Goal: Task Accomplishment & Management: Manage account settings

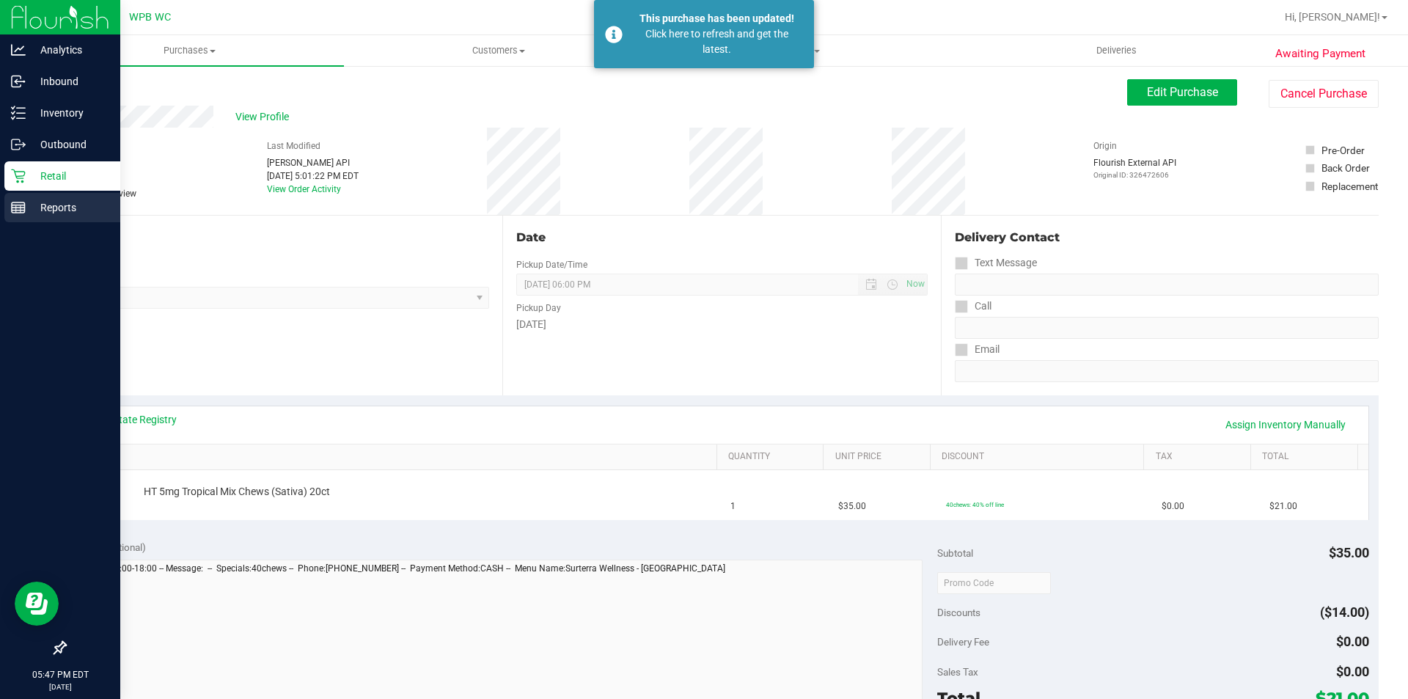
scroll to position [220, 0]
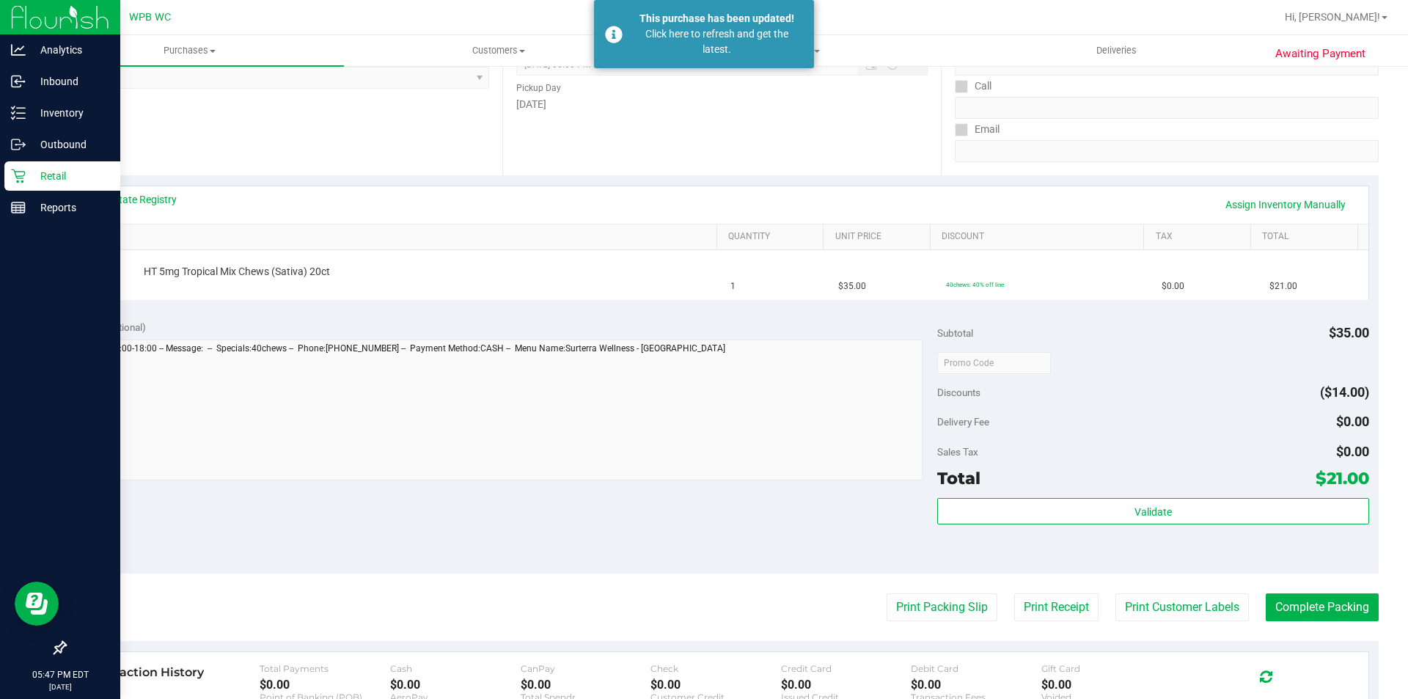
click at [93, 180] on p "Retail" at bounding box center [70, 176] width 88 height 18
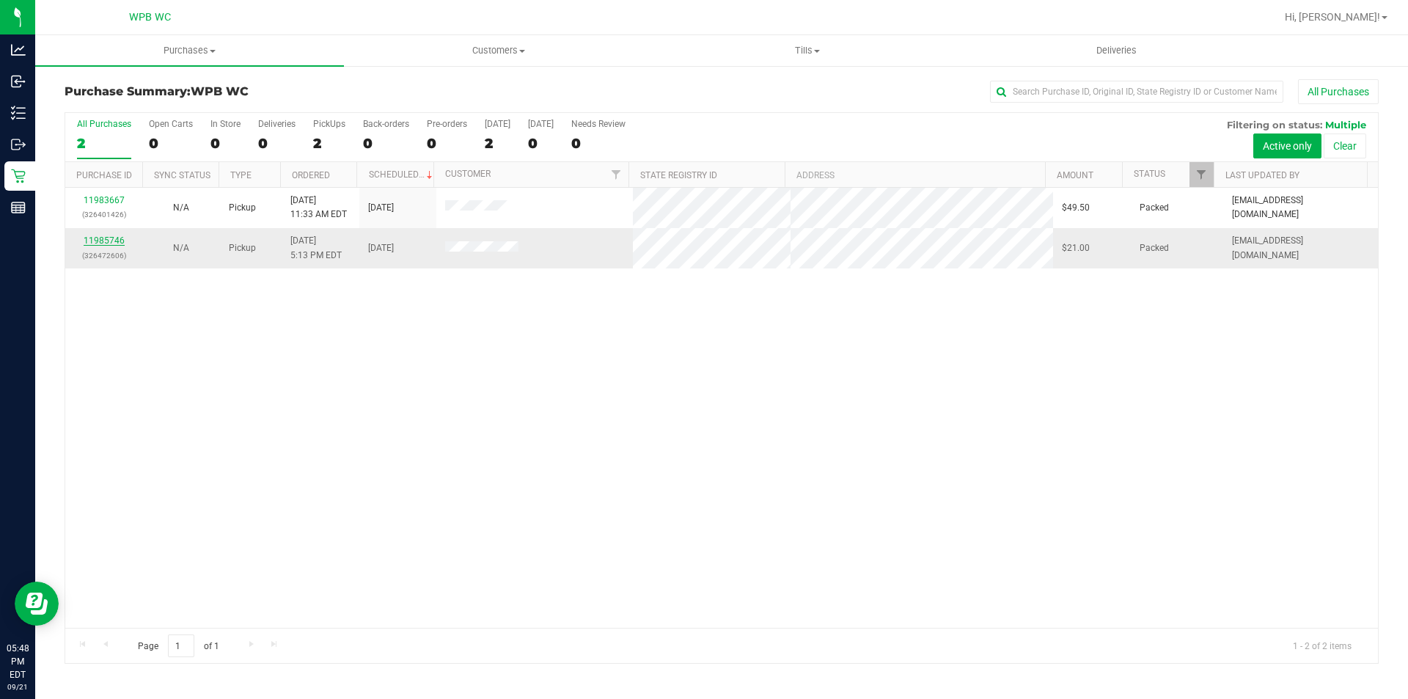
click at [110, 240] on link "11985746" at bounding box center [104, 240] width 41 height 10
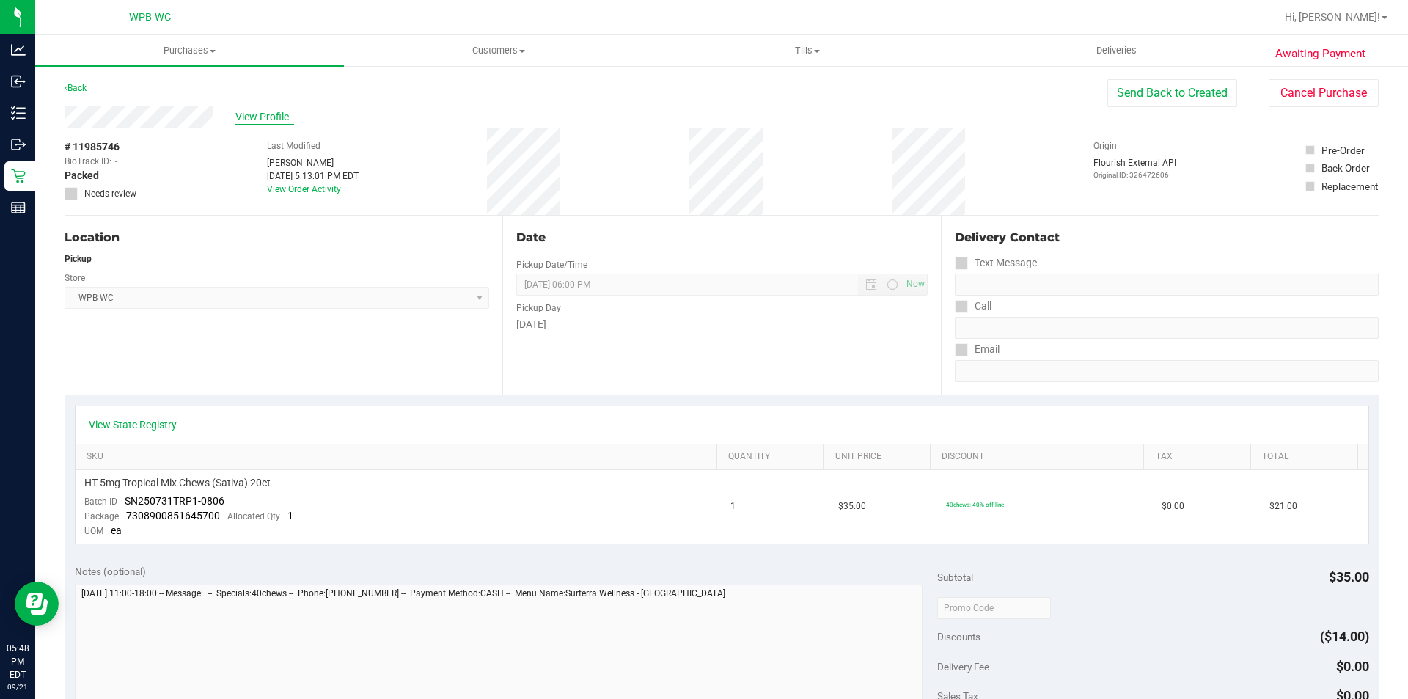
click at [262, 119] on span "View Profile" at bounding box center [264, 116] width 59 height 15
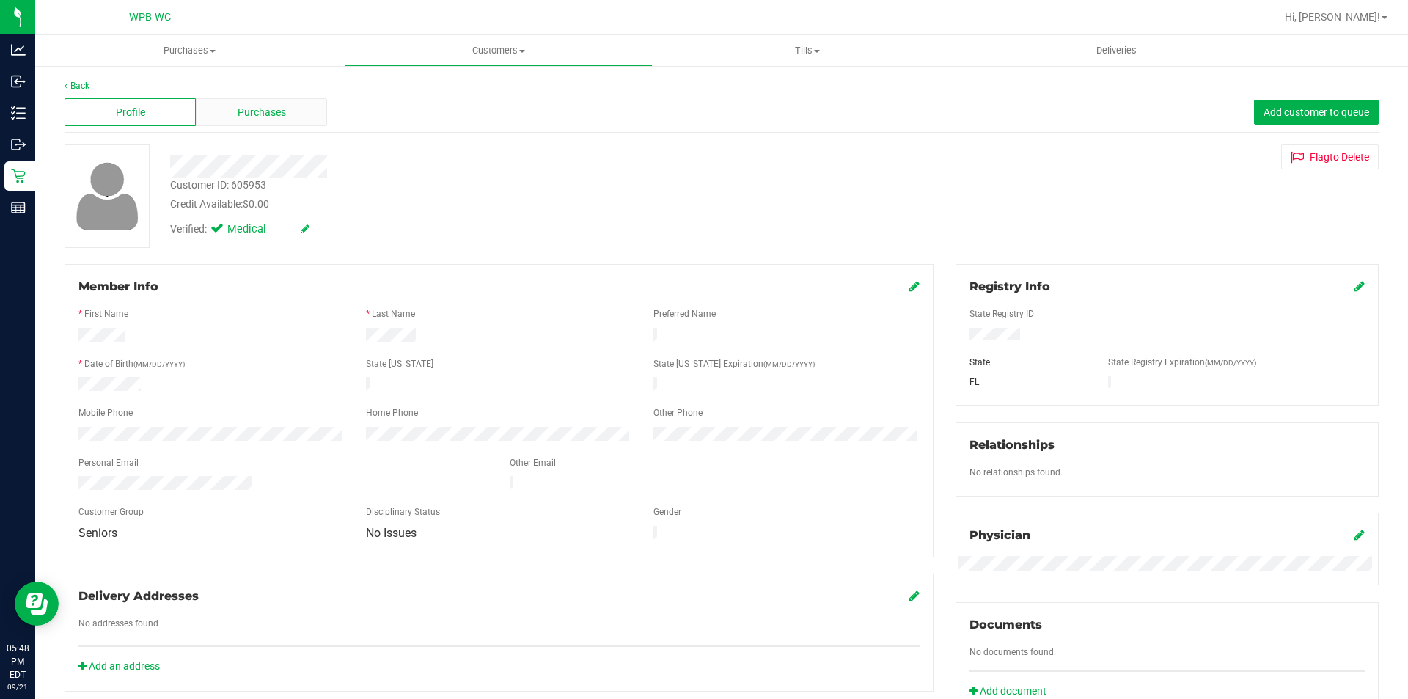
click at [238, 108] on span "Purchases" at bounding box center [262, 112] width 48 height 15
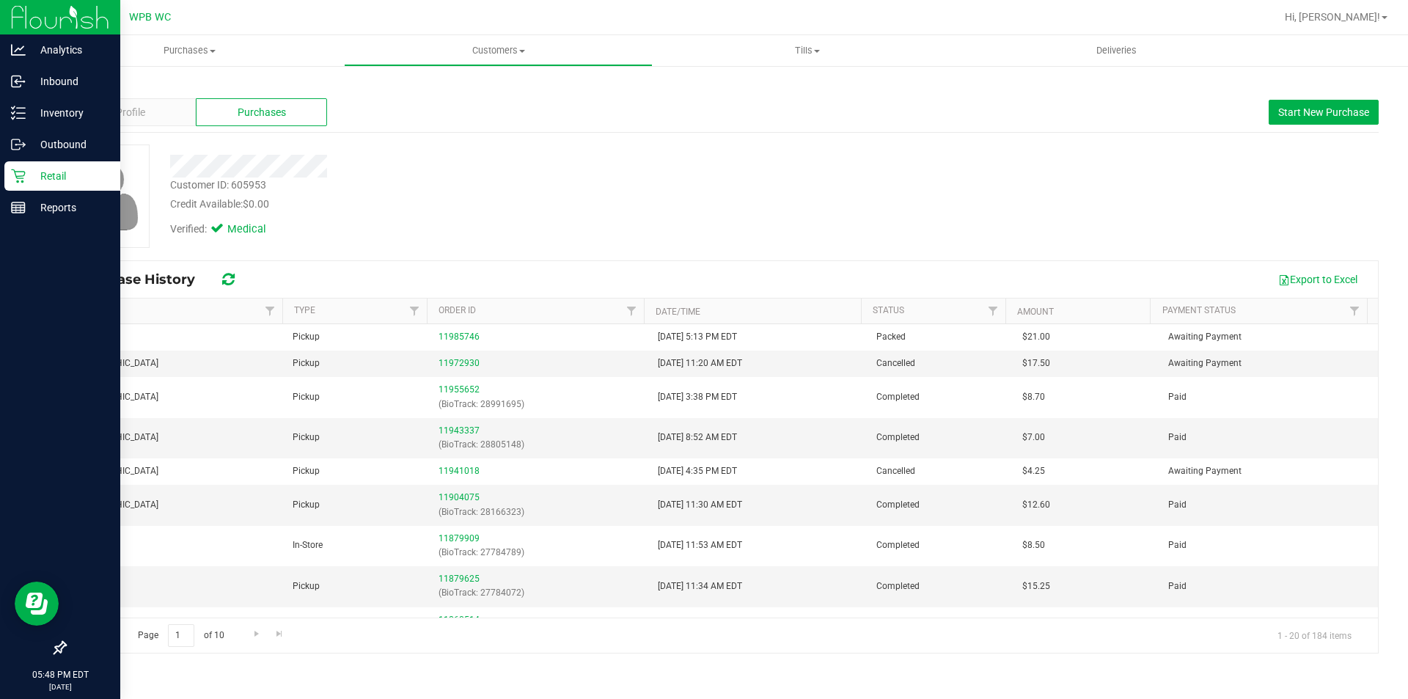
click at [42, 177] on p "Retail" at bounding box center [70, 176] width 88 height 18
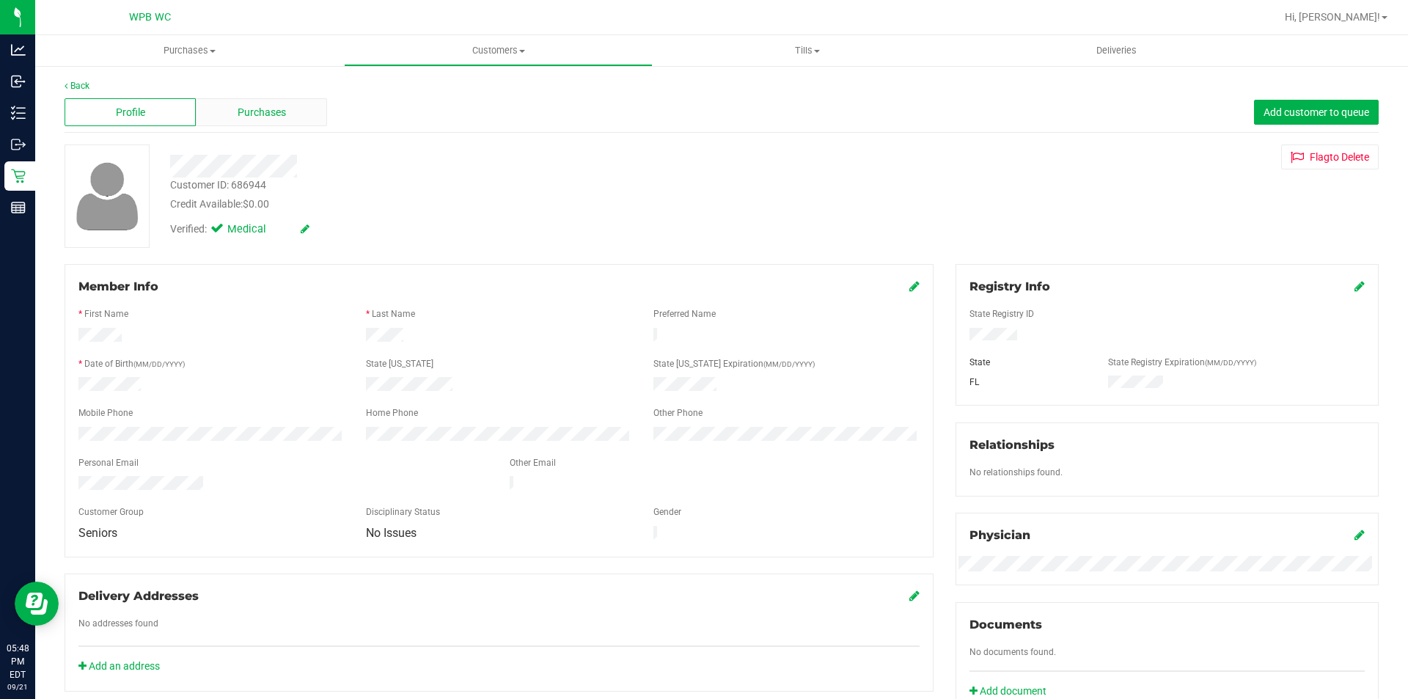
click at [265, 122] on div "Purchases" at bounding box center [261, 112] width 131 height 28
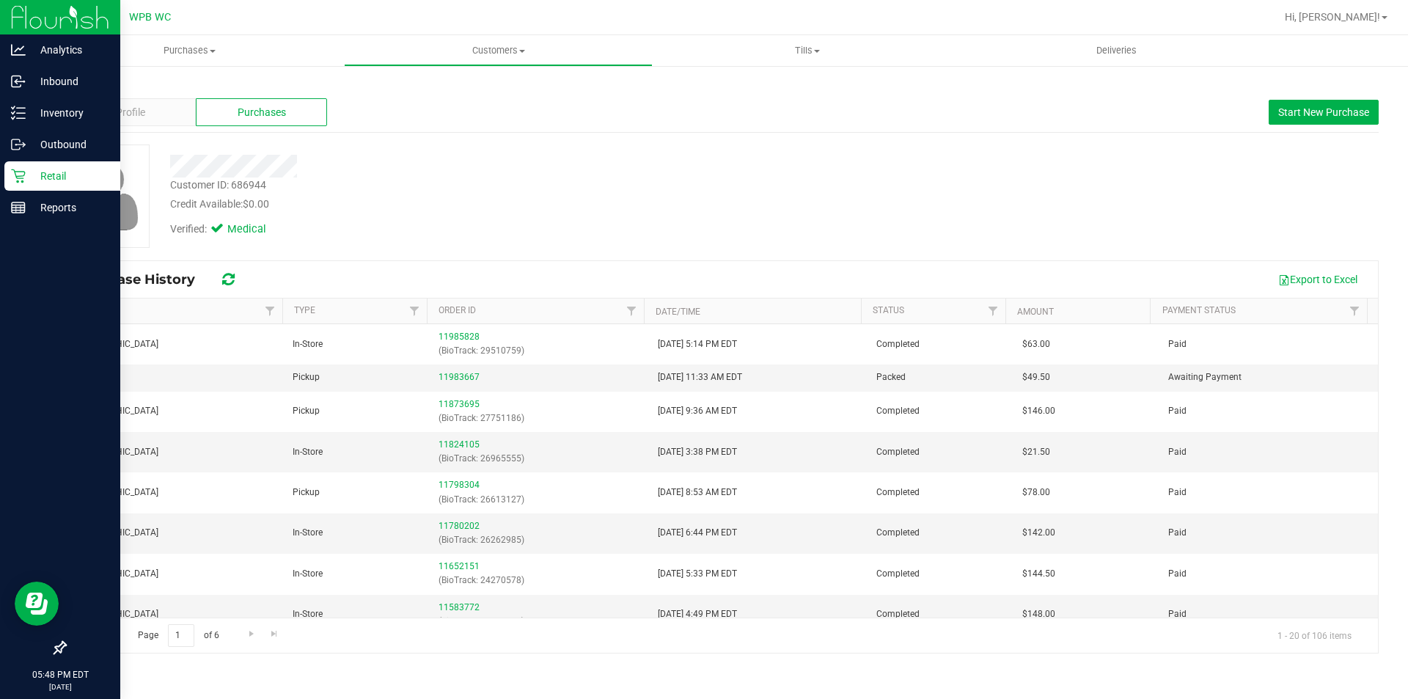
click at [35, 167] on p "Retail" at bounding box center [70, 176] width 88 height 18
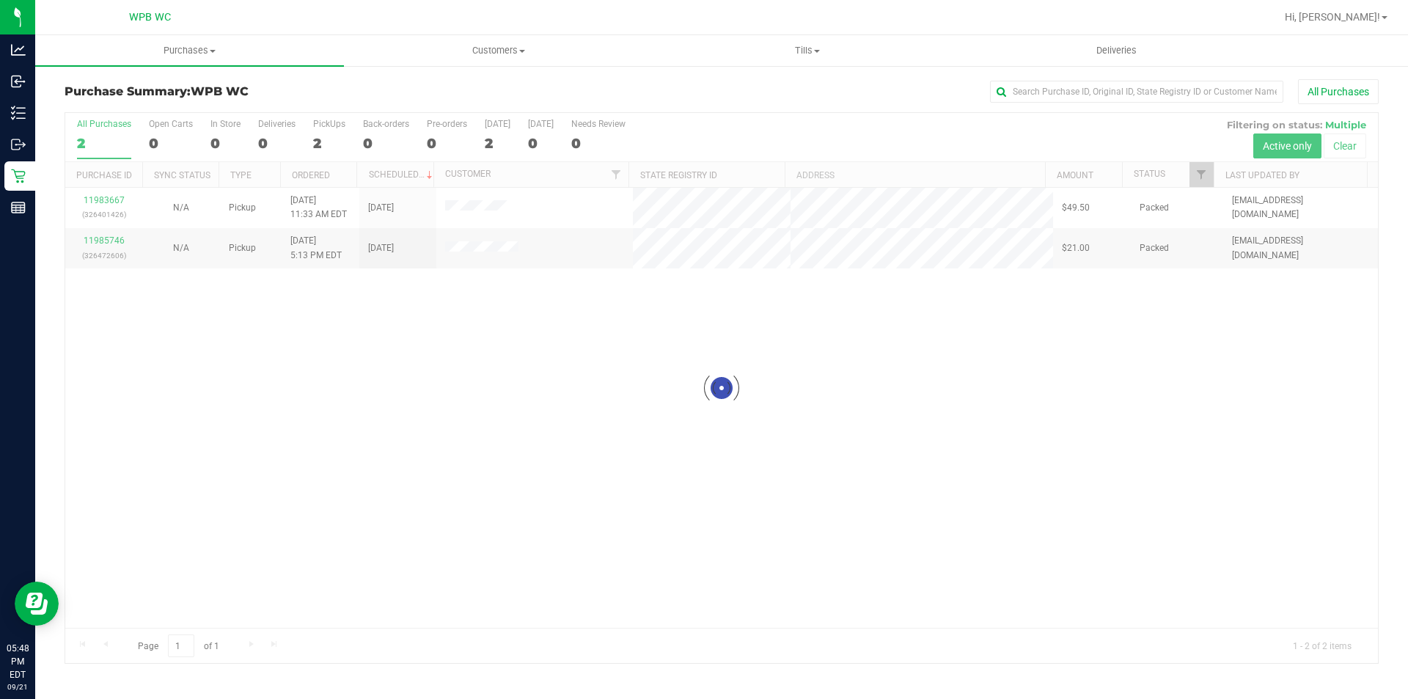
click at [106, 201] on div at bounding box center [721, 388] width 1312 height 550
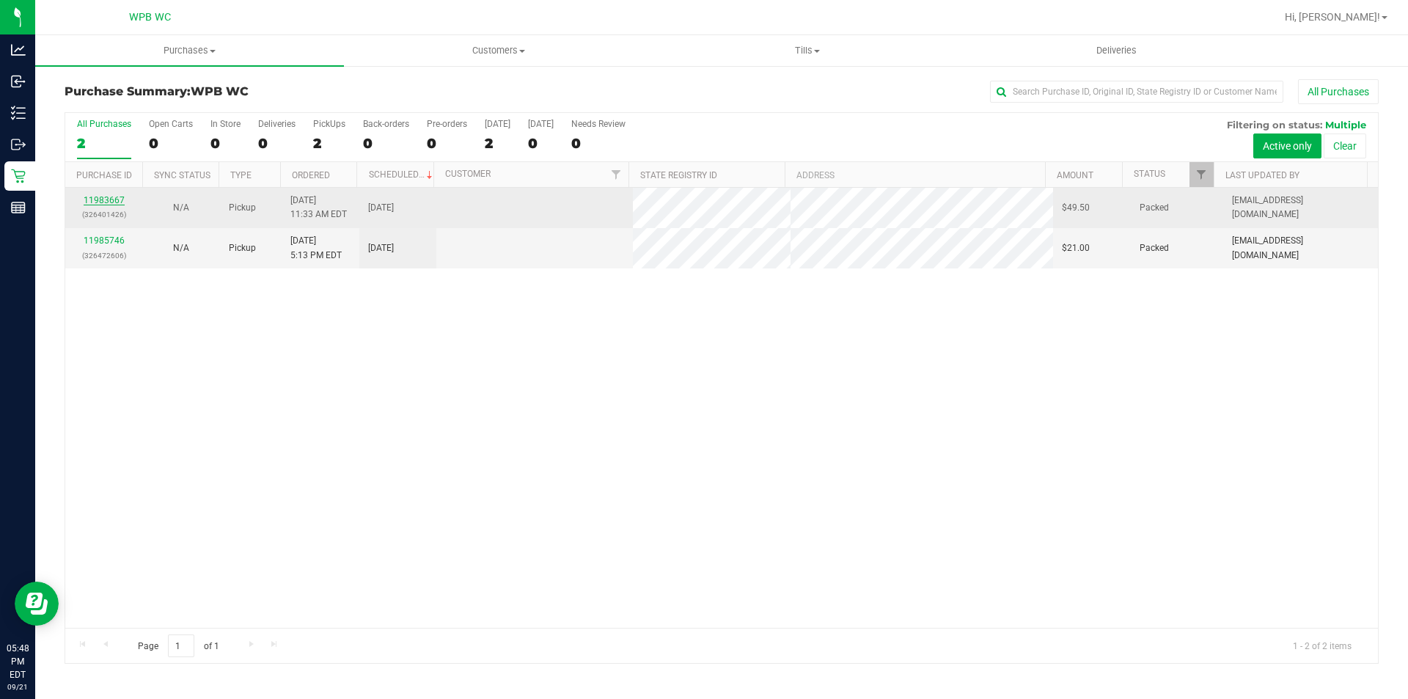
click at [110, 202] on link "11983667" at bounding box center [104, 200] width 41 height 10
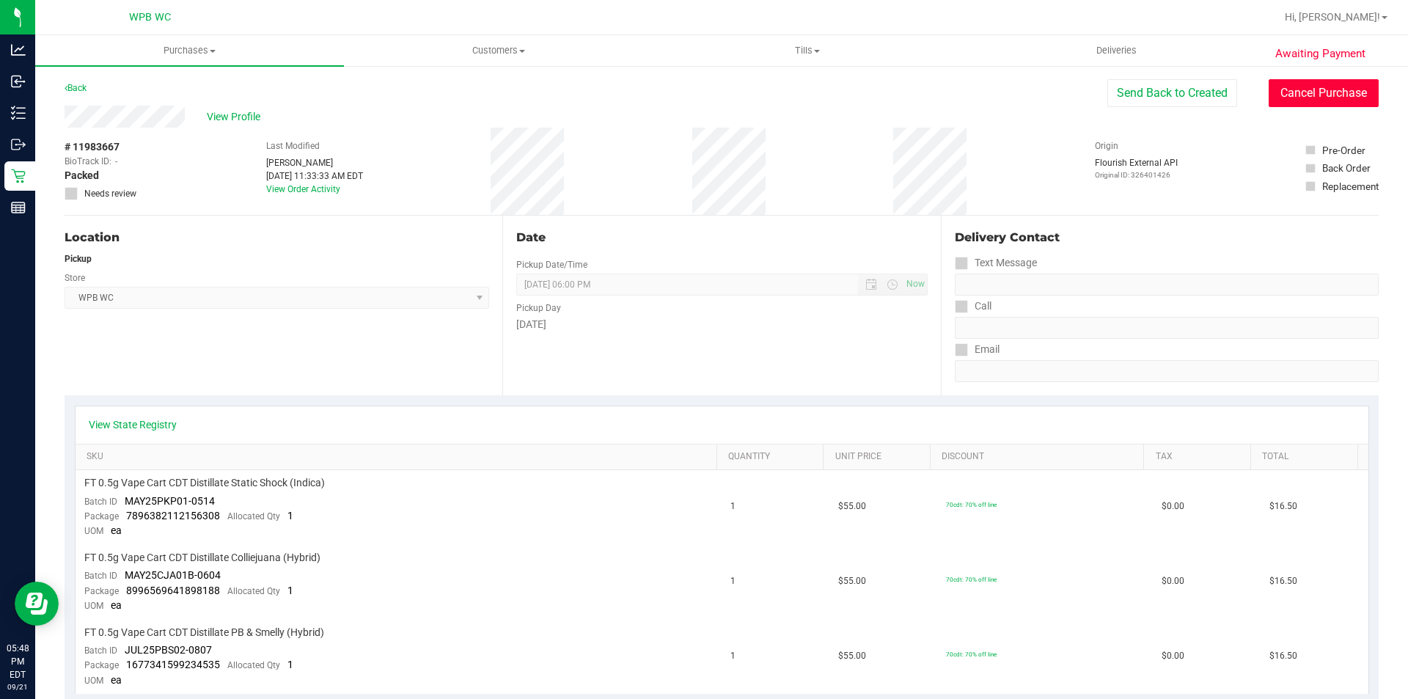
click at [1284, 86] on button "Cancel Purchase" at bounding box center [1323, 93] width 110 height 28
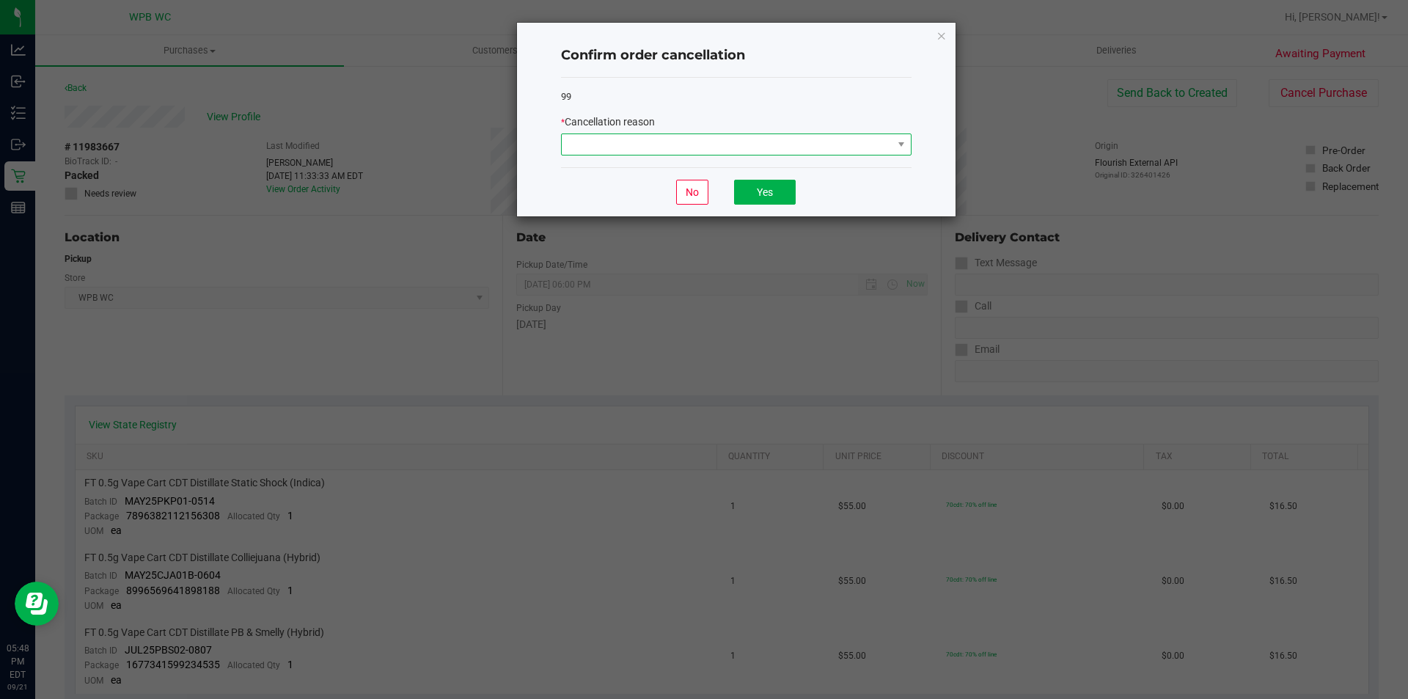
click at [854, 155] on span at bounding box center [727, 144] width 331 height 21
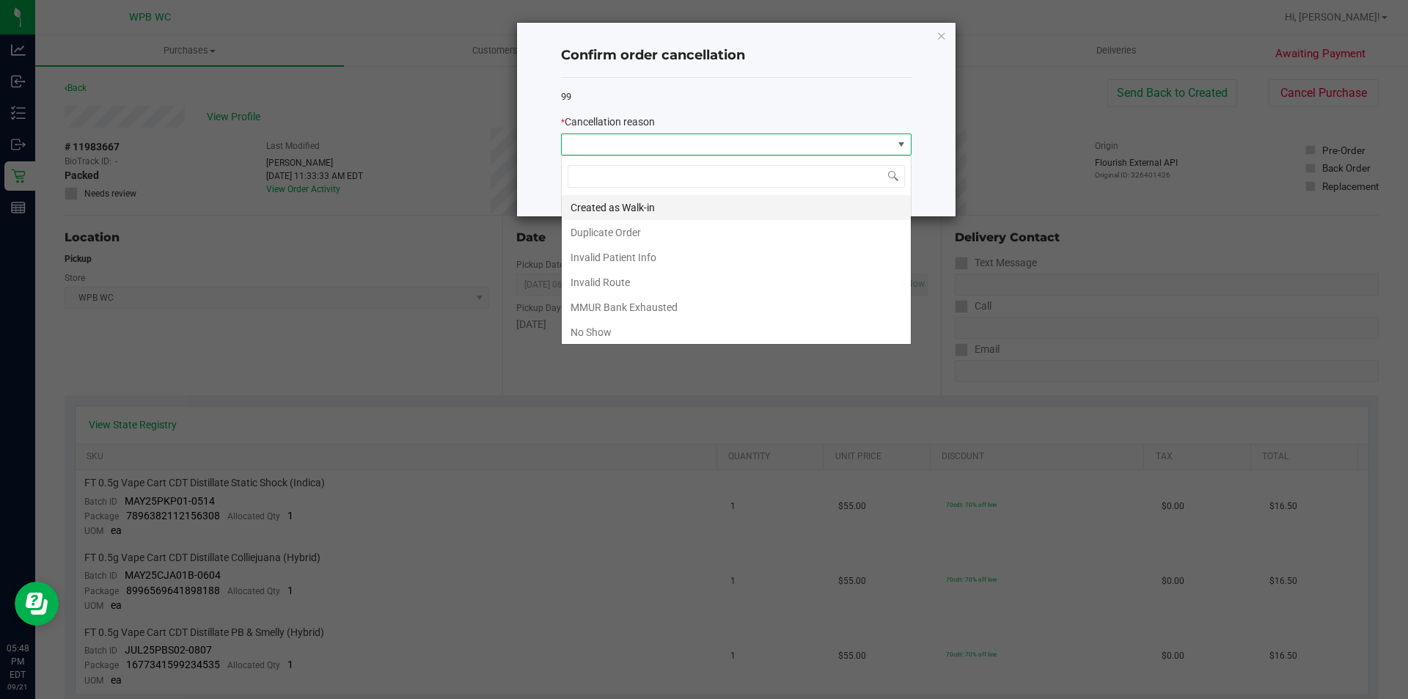
scroll to position [22, 350]
click at [637, 226] on li "Duplicate Order" at bounding box center [736, 232] width 349 height 25
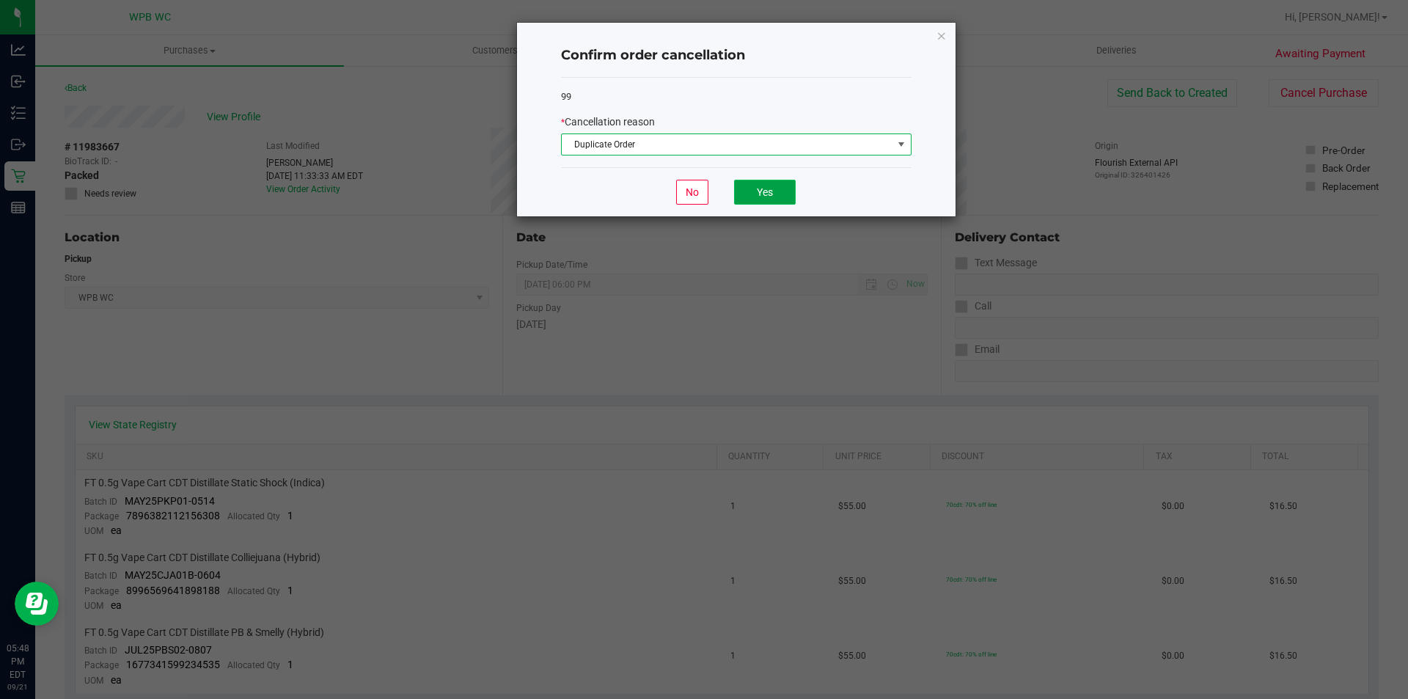
click at [760, 187] on button "Yes" at bounding box center [765, 192] width 62 height 25
